Goal: Task Accomplishment & Management: Use online tool/utility

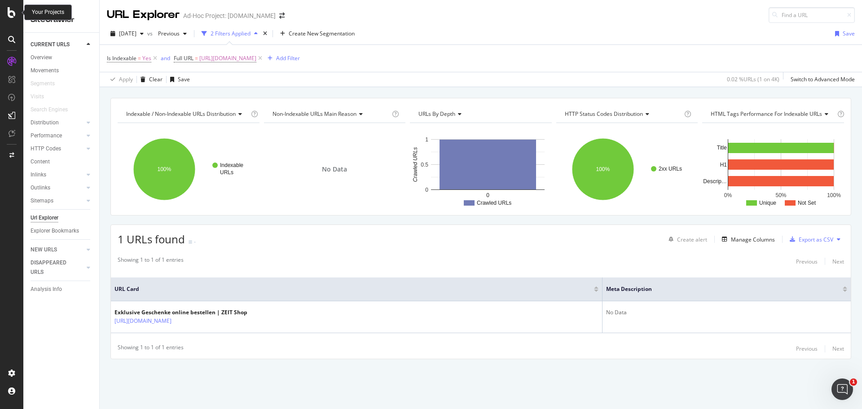
click at [14, 9] on icon at bounding box center [12, 12] width 8 height 11
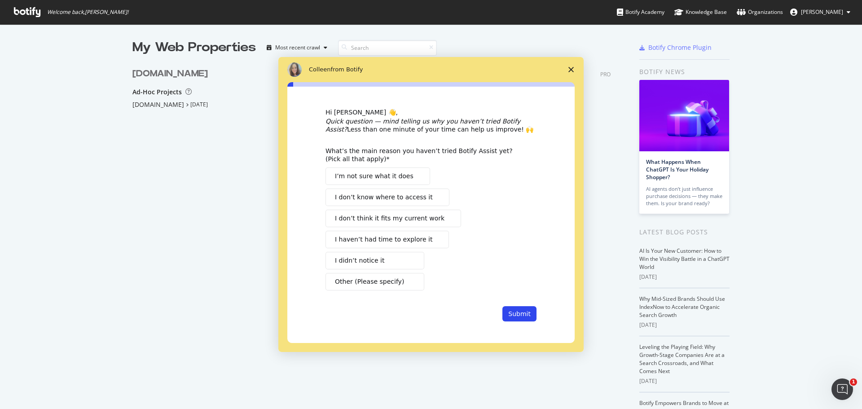
click at [149, 107] on div "Intercom messenger" at bounding box center [431, 204] width 862 height 409
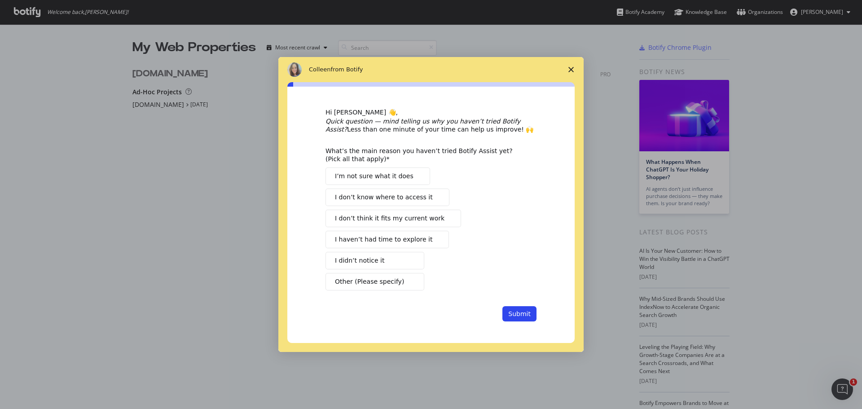
click at [570, 72] on span "Close survey" at bounding box center [570, 69] width 25 height 25
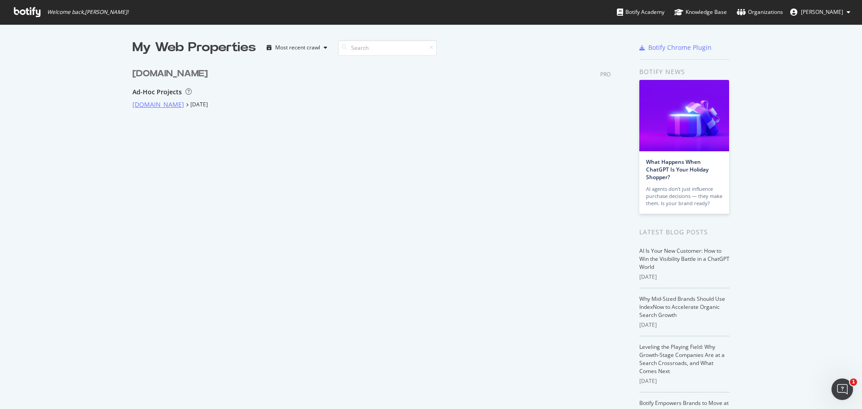
click at [155, 106] on div "[DOMAIN_NAME]" at bounding box center [158, 104] width 52 height 9
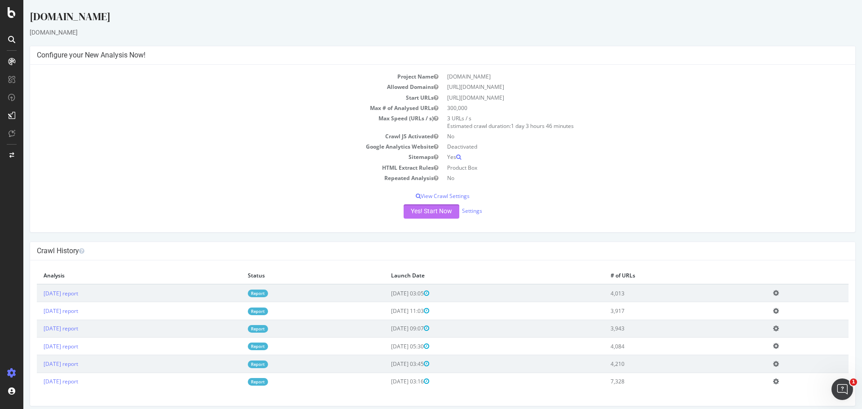
click at [414, 211] on button "Yes! Start Now" at bounding box center [432, 211] width 56 height 14
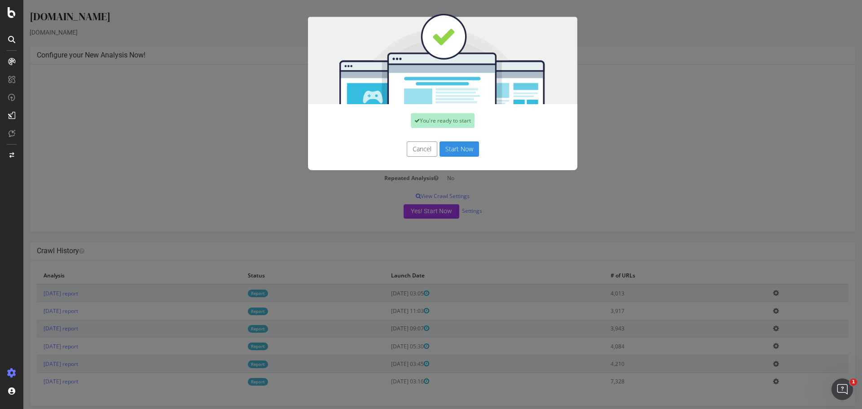
click at [461, 146] on button "Start Now" at bounding box center [459, 148] width 40 height 15
